Goal: Obtain resource: Download file/media

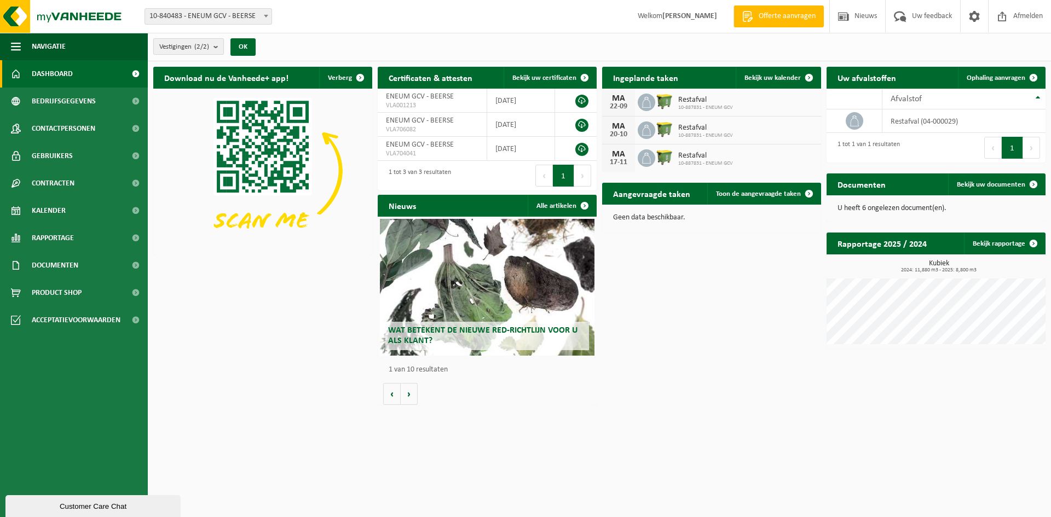
click at [207, 47] on count "(2/2)" at bounding box center [201, 46] width 15 height 7
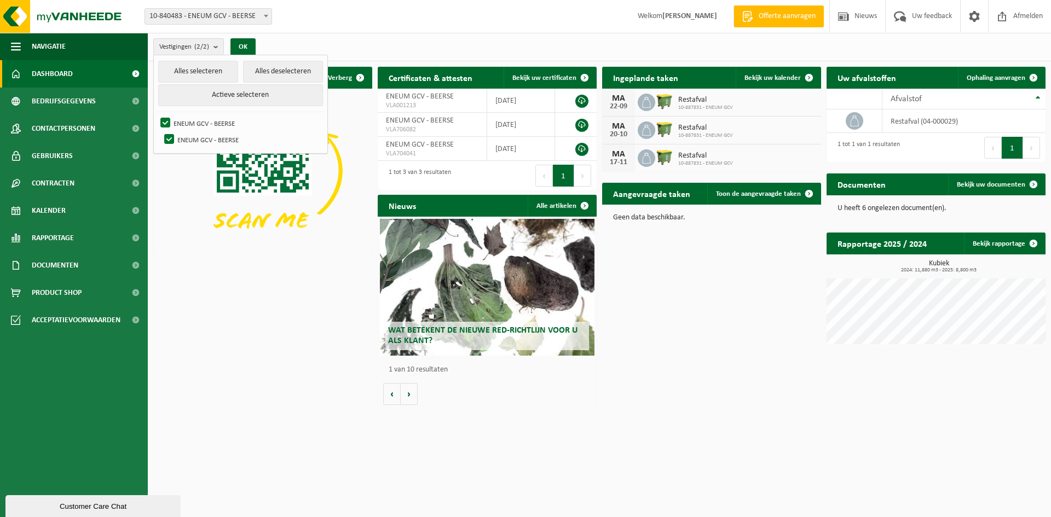
click at [331, 39] on div "Vestigingen (2/2) Alles selecteren Alles deselecteren Actieve selecteren ENEUM …" at bounding box center [599, 47] width 903 height 28
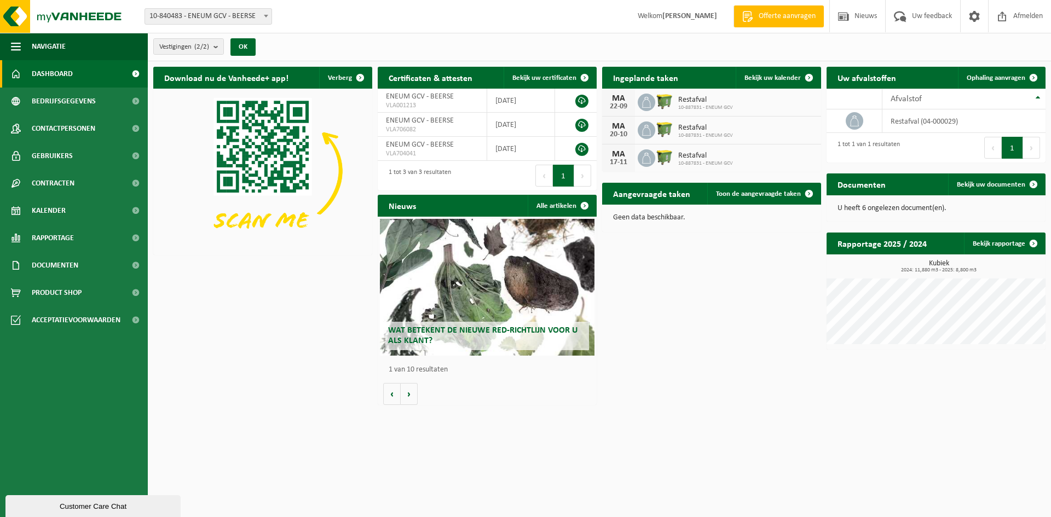
click at [249, 20] on span "10-840483 - ENEUM GCV - BEERSE" at bounding box center [208, 16] width 126 height 15
click at [312, 47] on div "Vestigingen (2/2) Alles selecteren Alles deselecteren Actieve selecteren ENEUM …" at bounding box center [599, 47] width 903 height 28
click at [913, 208] on p "U heeft 6 ongelezen document(en)." at bounding box center [935, 209] width 197 height 8
click at [1000, 183] on span "Bekijk uw documenten" at bounding box center [991, 184] width 68 height 7
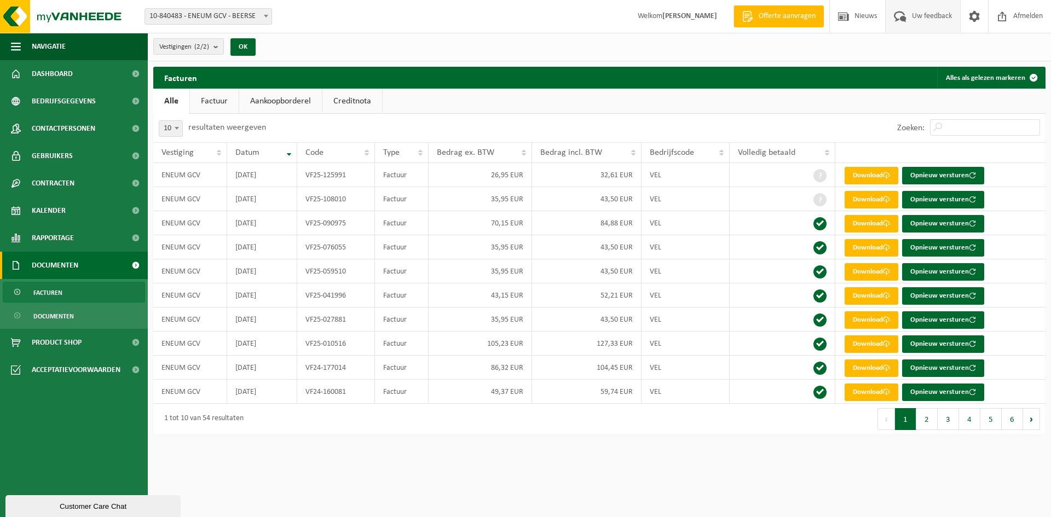
click at [928, 19] on span "Uw feedback" at bounding box center [931, 16] width 45 height 32
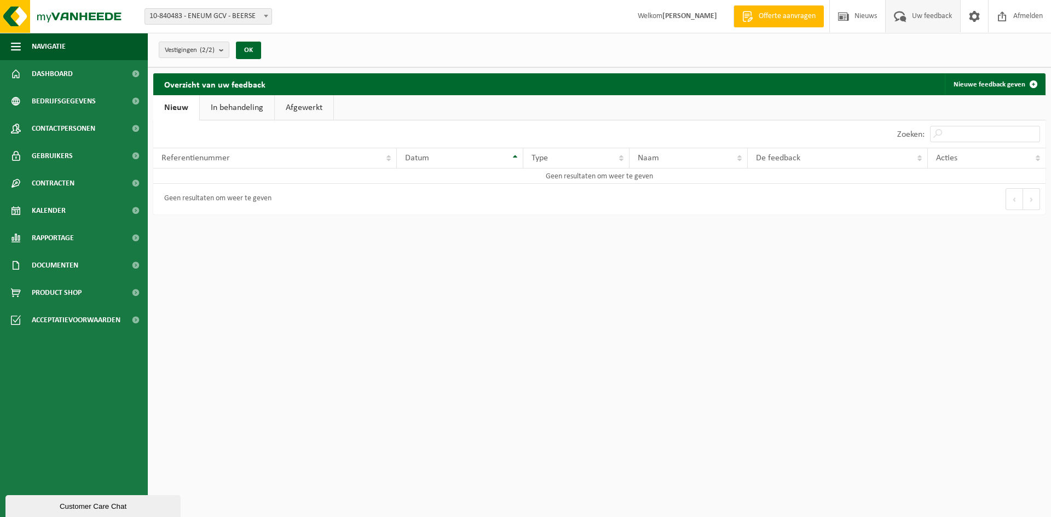
click at [242, 112] on link "In behandeling" at bounding box center [237, 107] width 74 height 25
click at [295, 111] on link "Afgewerkt" at bounding box center [305, 107] width 59 height 25
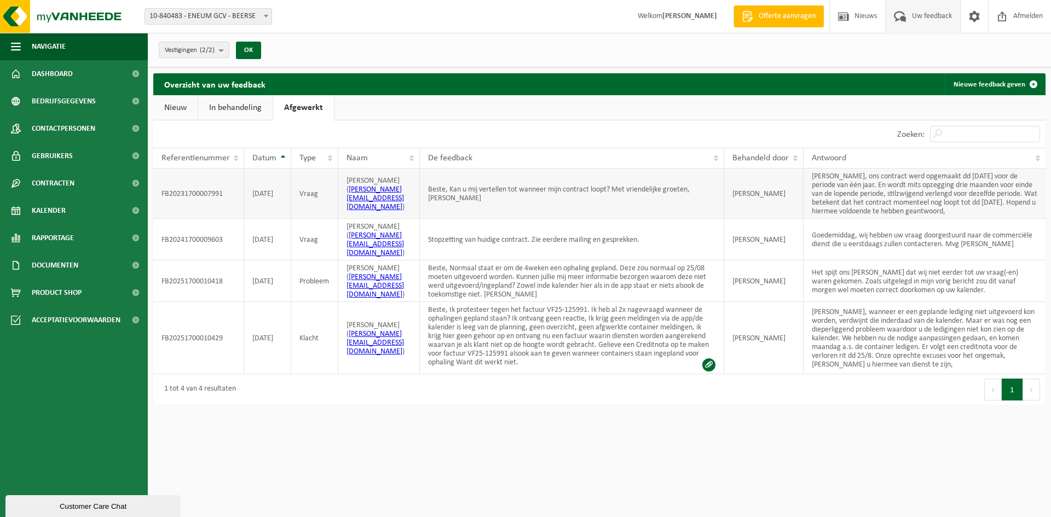
click at [222, 181] on td "FB20231700007991" at bounding box center [198, 194] width 91 height 50
click at [762, 192] on td "FLORE LEFEBVRE" at bounding box center [763, 194] width 79 height 50
copy td "FLORE LEFEBVRE"
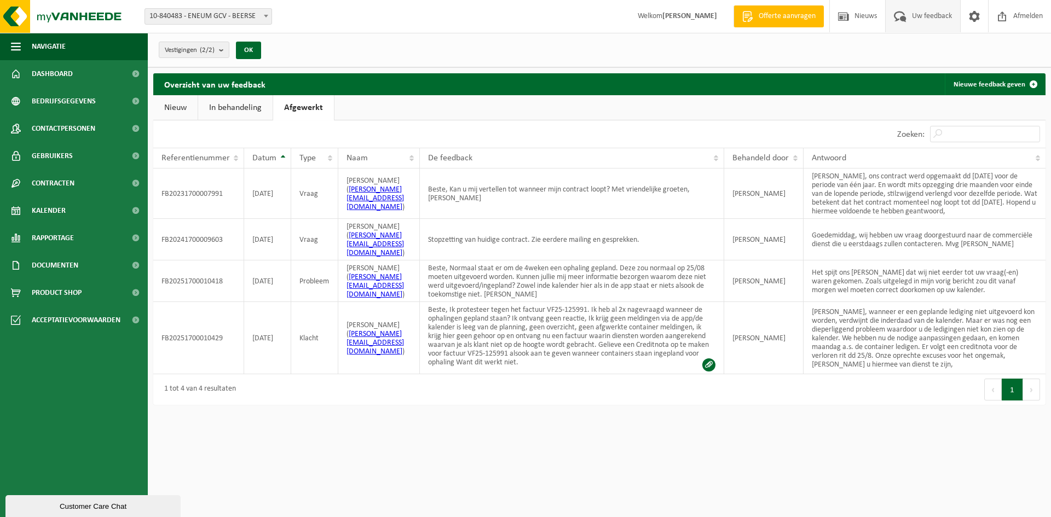
click at [516, 403] on html "Pricebuddy by promojagers NaN/NaN/NaN Hide pricebuddy.be Vestiging: 10-840483 -…" at bounding box center [525, 258] width 1051 height 517
click at [480, 428] on html "Pricebuddy by promojagers NaN/NaN/NaN Hide pricebuddy.be Vestiging: 10-840483 -…" at bounding box center [525, 258] width 1051 height 517
click at [64, 298] on span "Product Shop" at bounding box center [57, 292] width 50 height 27
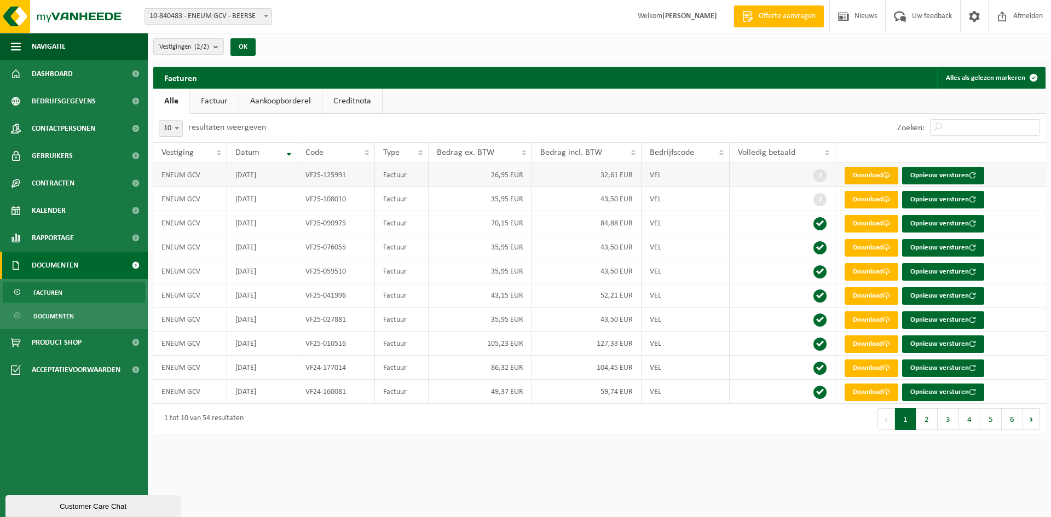
click at [884, 174] on link "Download" at bounding box center [872, 176] width 54 height 18
click at [63, 66] on span "Dashboard" at bounding box center [52, 73] width 41 height 27
